Goal: Information Seeking & Learning: Learn about a topic

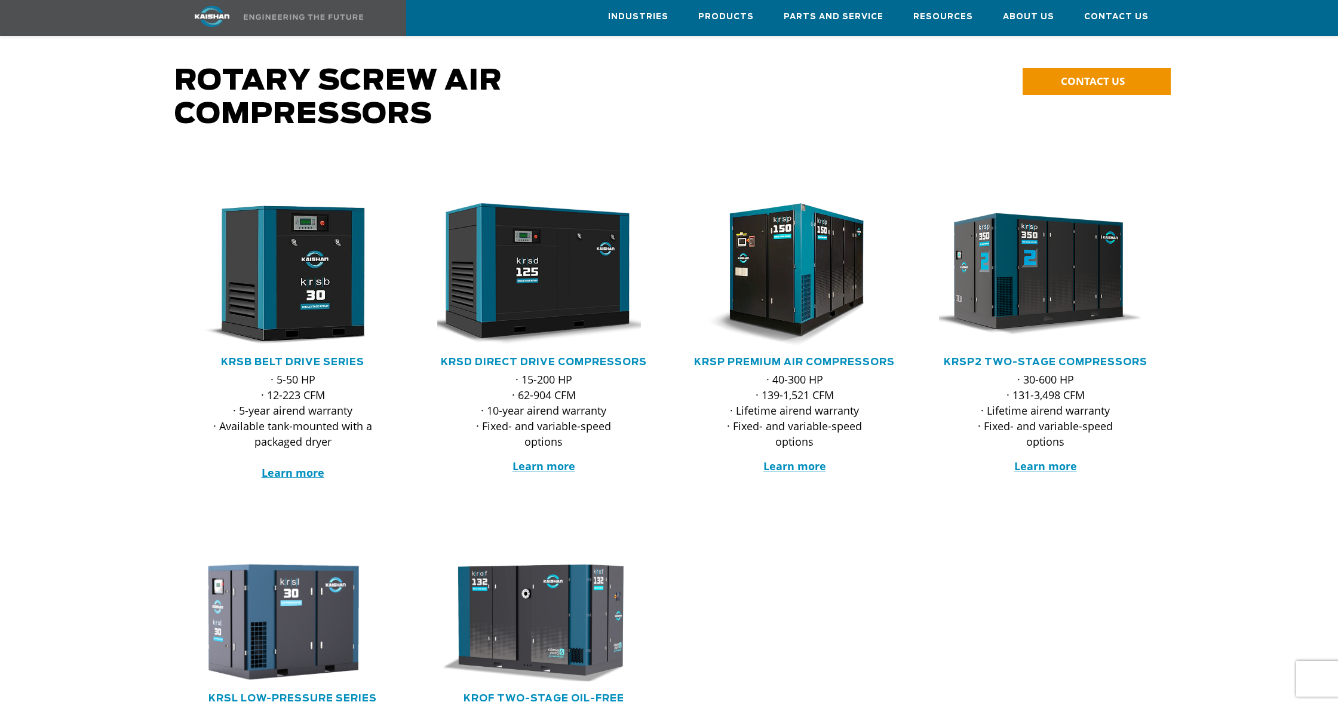
scroll to position [92, 0]
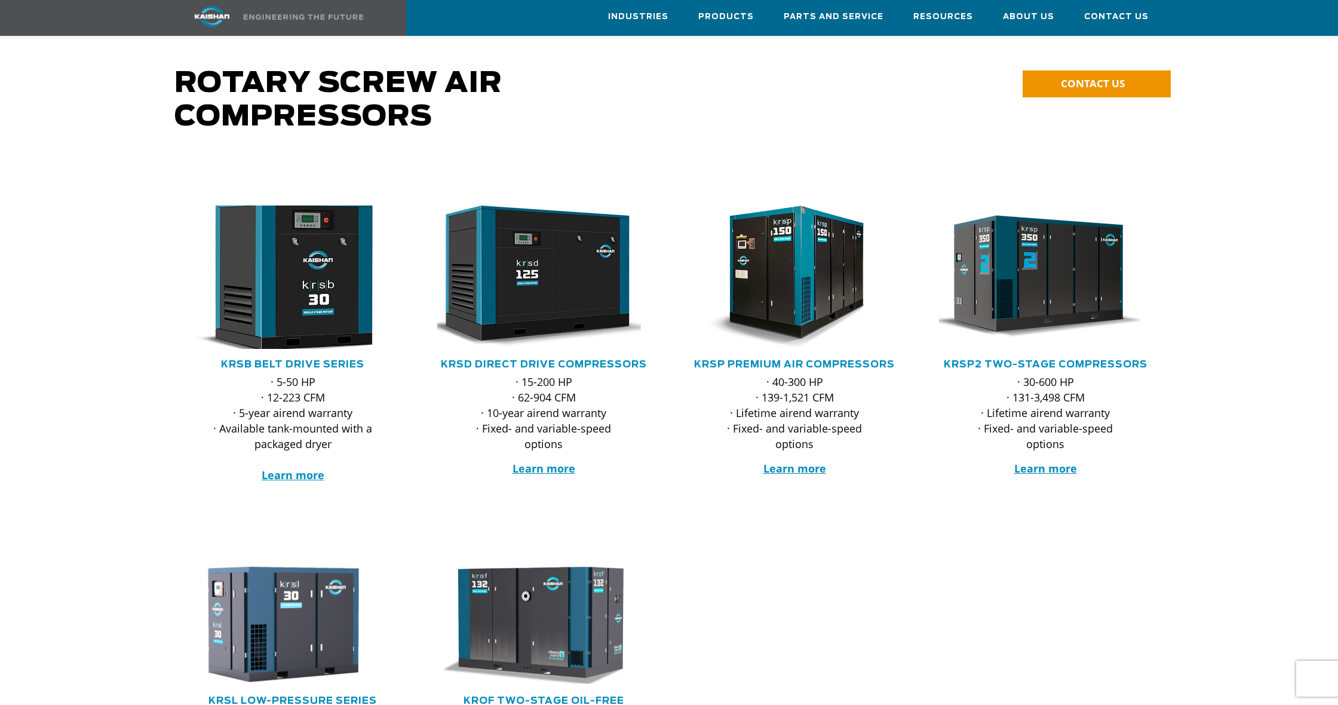
click at [281, 313] on img at bounding box center [284, 277] width 234 height 158
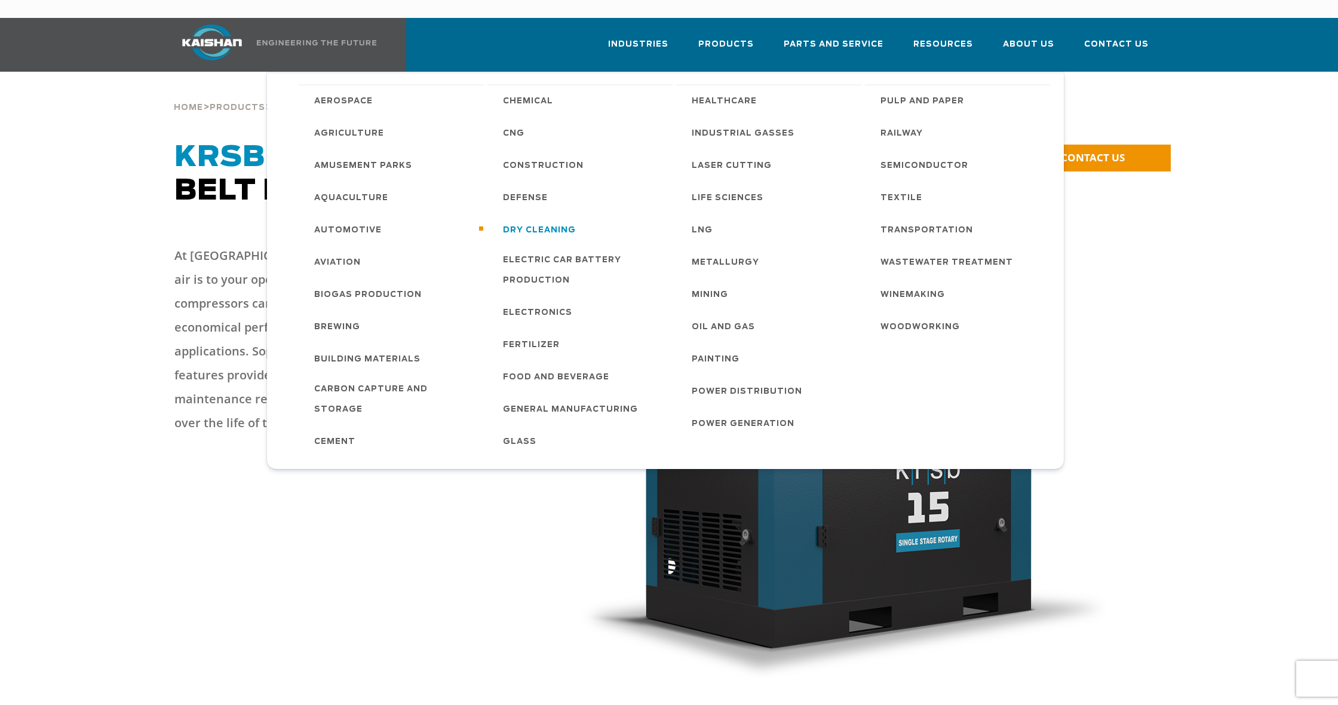
click at [541, 220] on span "Dry Cleaning" at bounding box center [539, 230] width 73 height 20
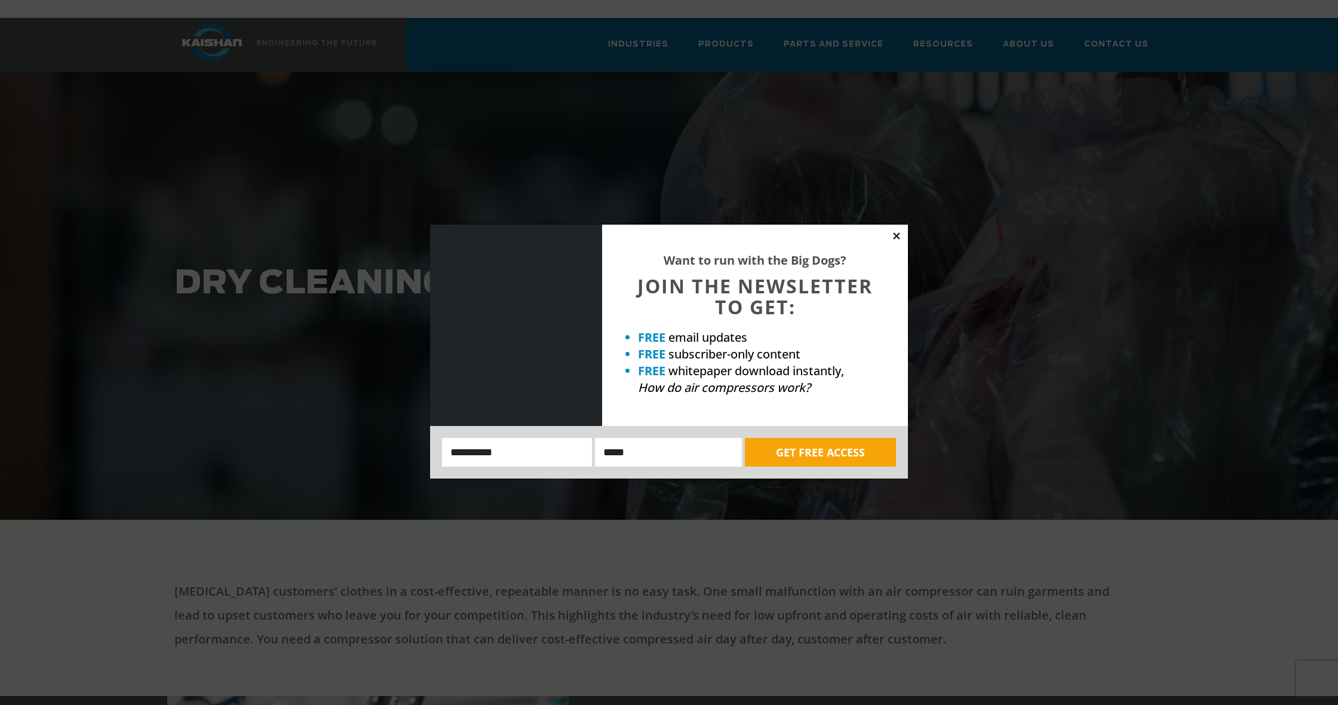
click at [901, 237] on icon at bounding box center [896, 236] width 11 height 11
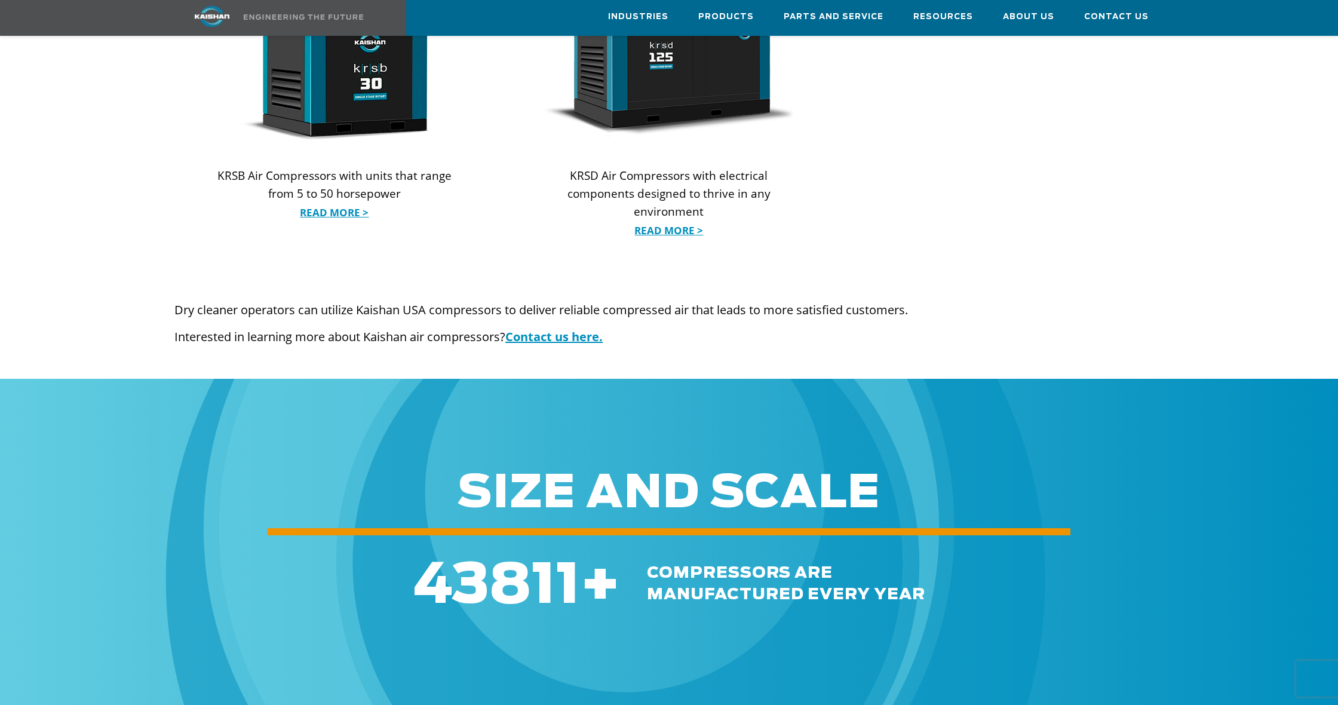
scroll to position [1351, 0]
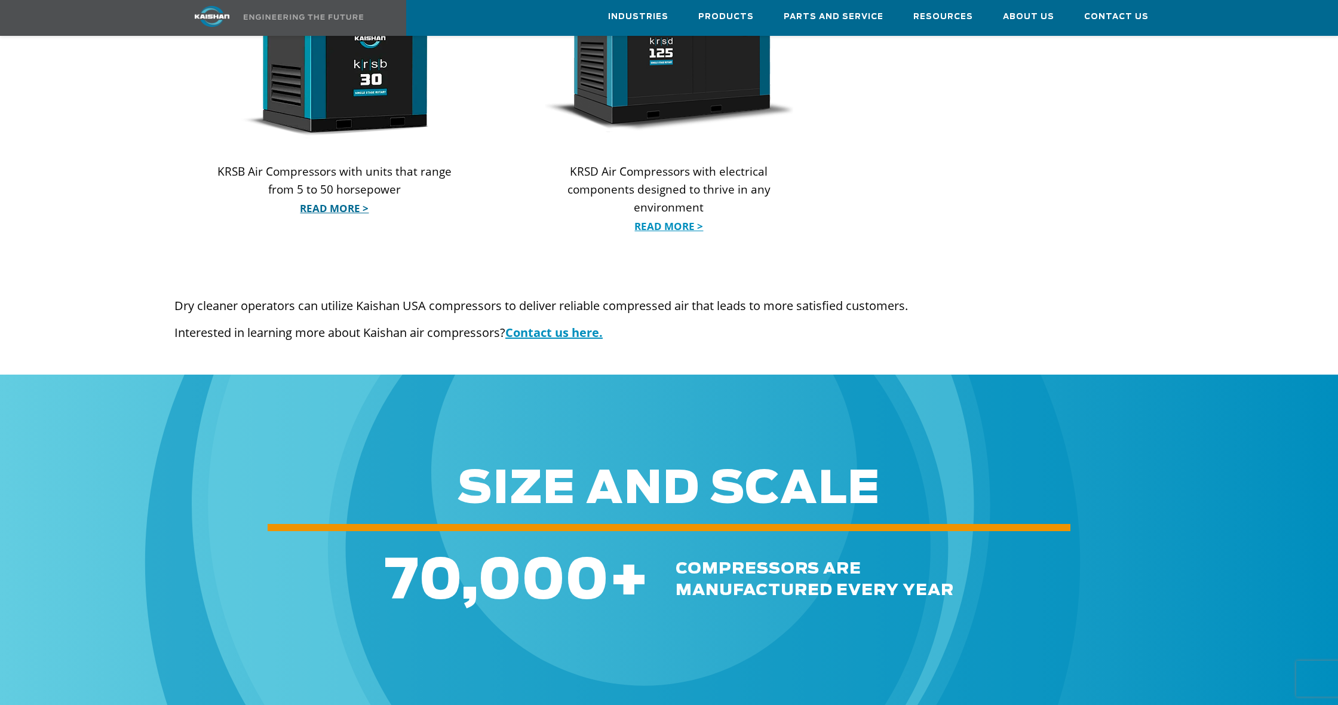
click at [326, 200] on link "Read More >" at bounding box center [334, 209] width 249 height 18
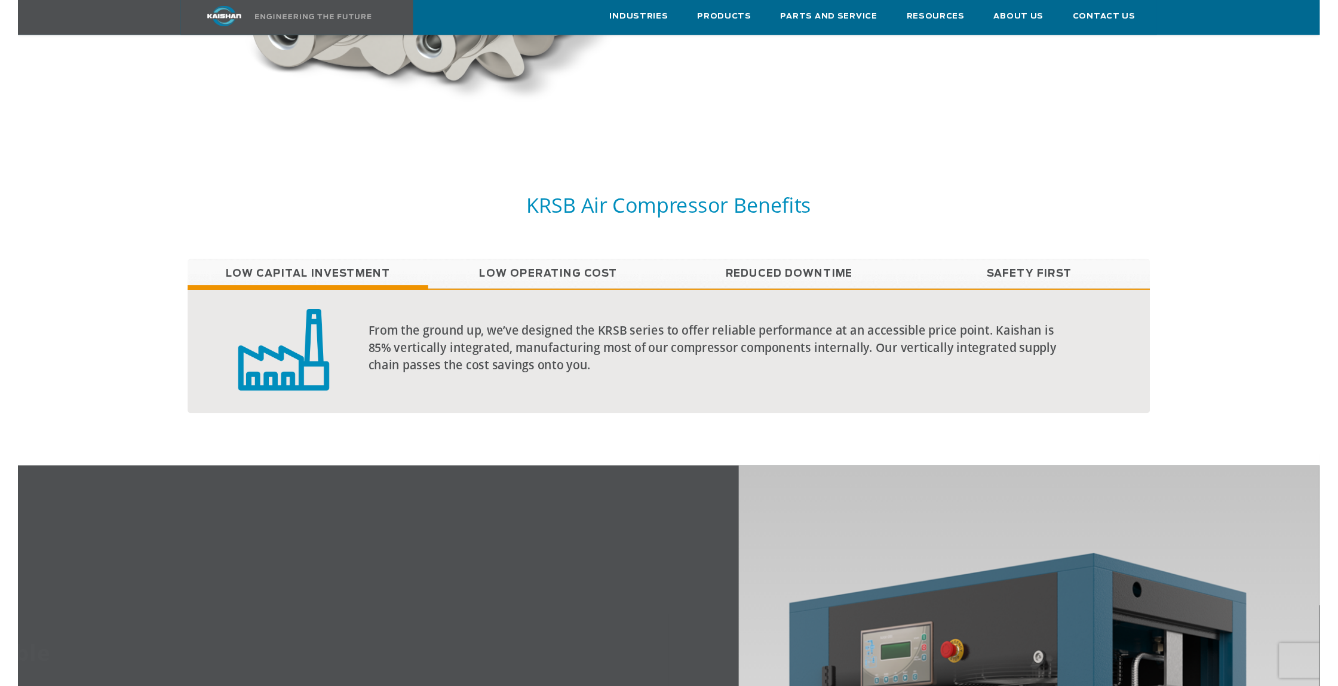
scroll to position [941, 0]
